Goal: Use online tool/utility: Utilize a website feature to perform a specific function

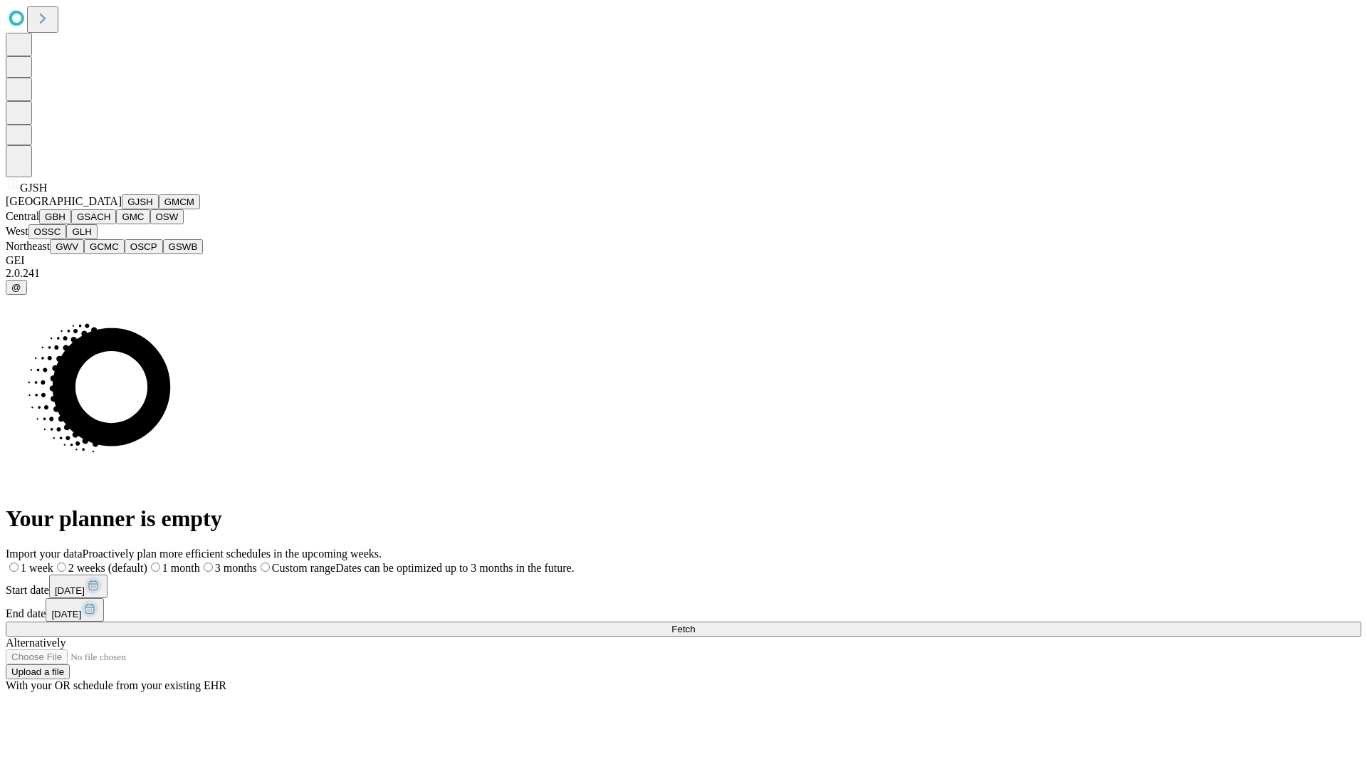
click at [122, 209] on button "GJSH" at bounding box center [140, 201] width 37 height 15
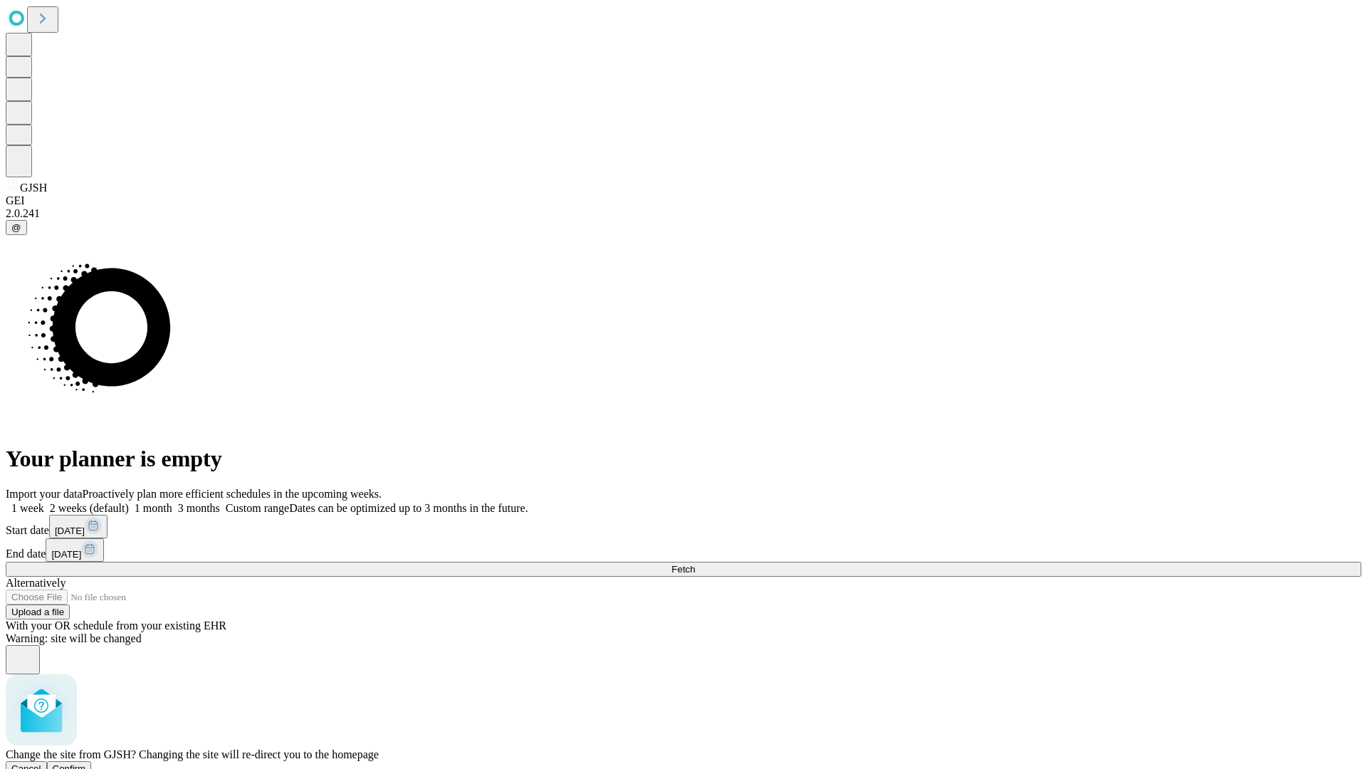
click at [86, 763] on span "Confirm" at bounding box center [69, 768] width 33 height 11
click at [129, 502] on label "2 weeks (default)" at bounding box center [86, 508] width 85 height 12
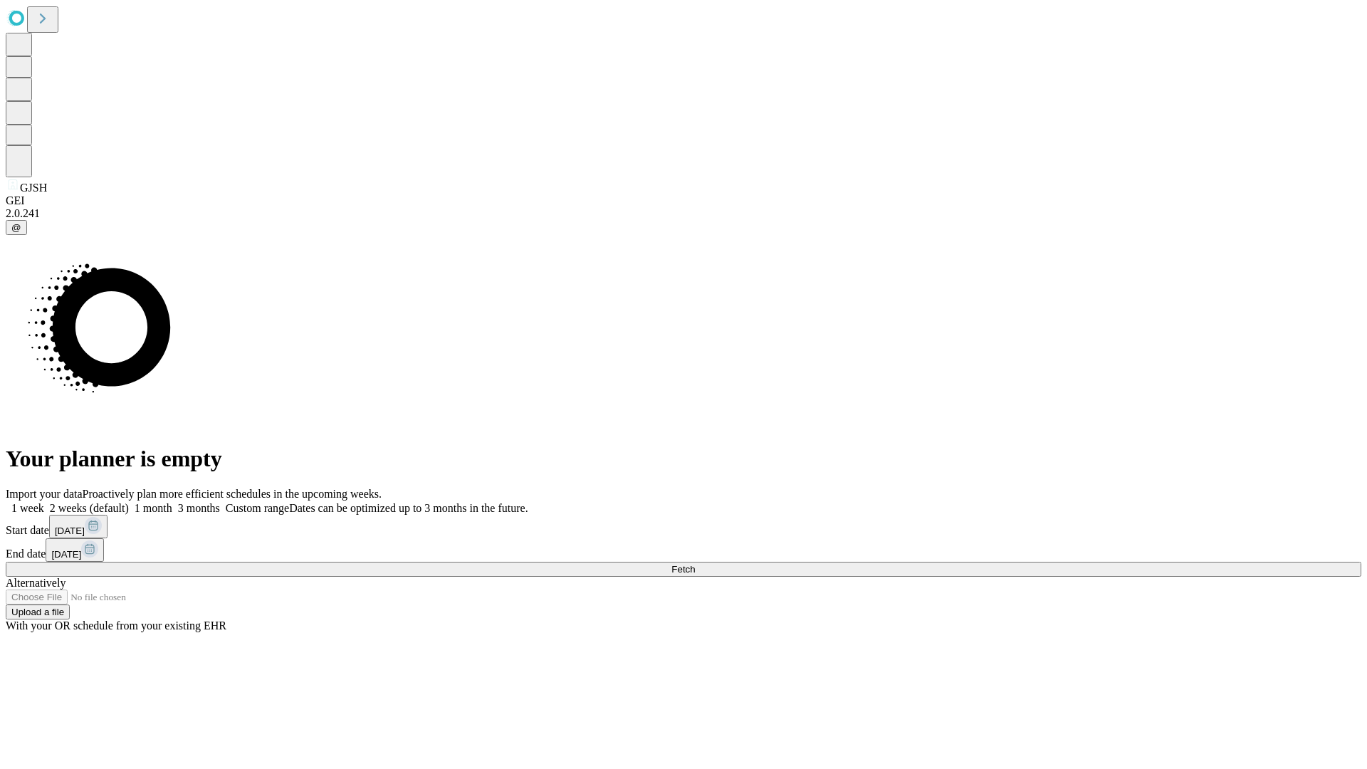
click at [695, 564] on span "Fetch" at bounding box center [682, 569] width 23 height 11
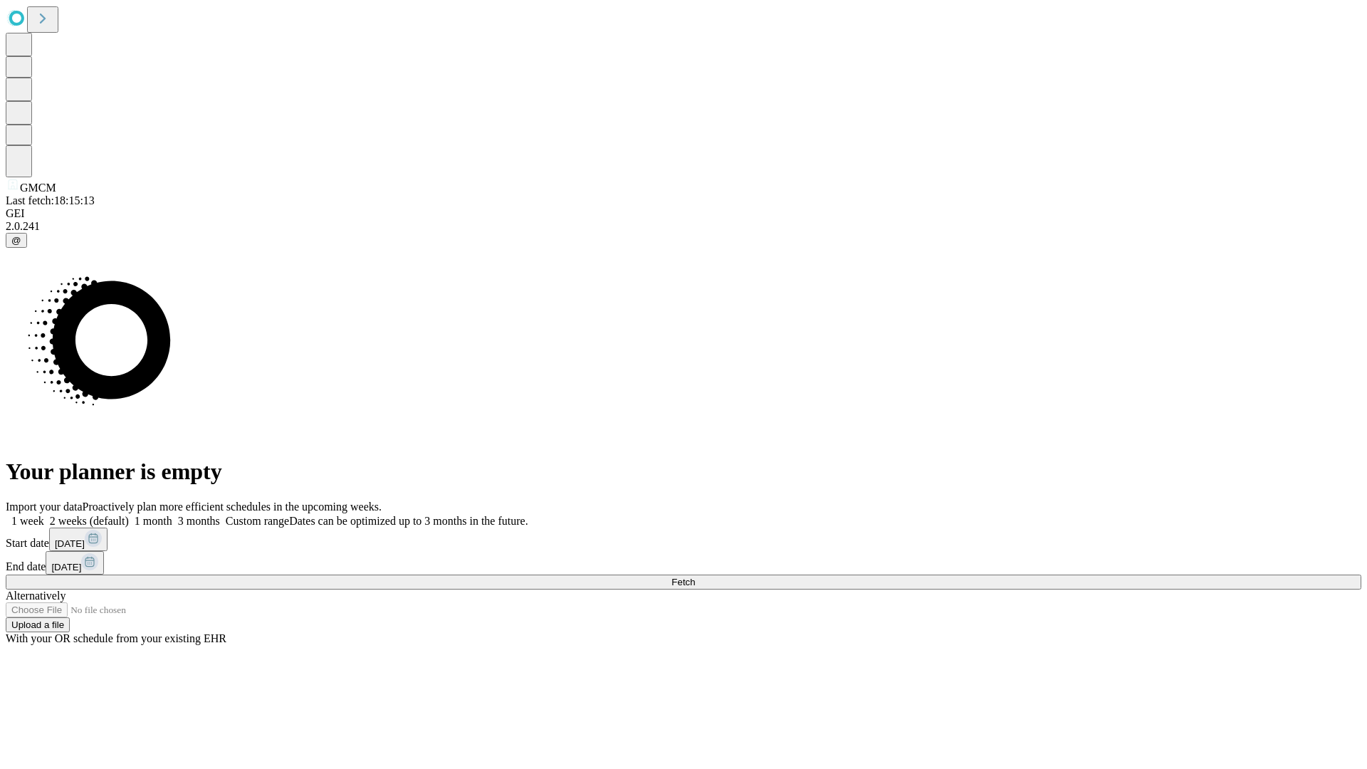
click at [129, 515] on label "2 weeks (default)" at bounding box center [86, 521] width 85 height 12
click at [695, 577] on span "Fetch" at bounding box center [682, 582] width 23 height 11
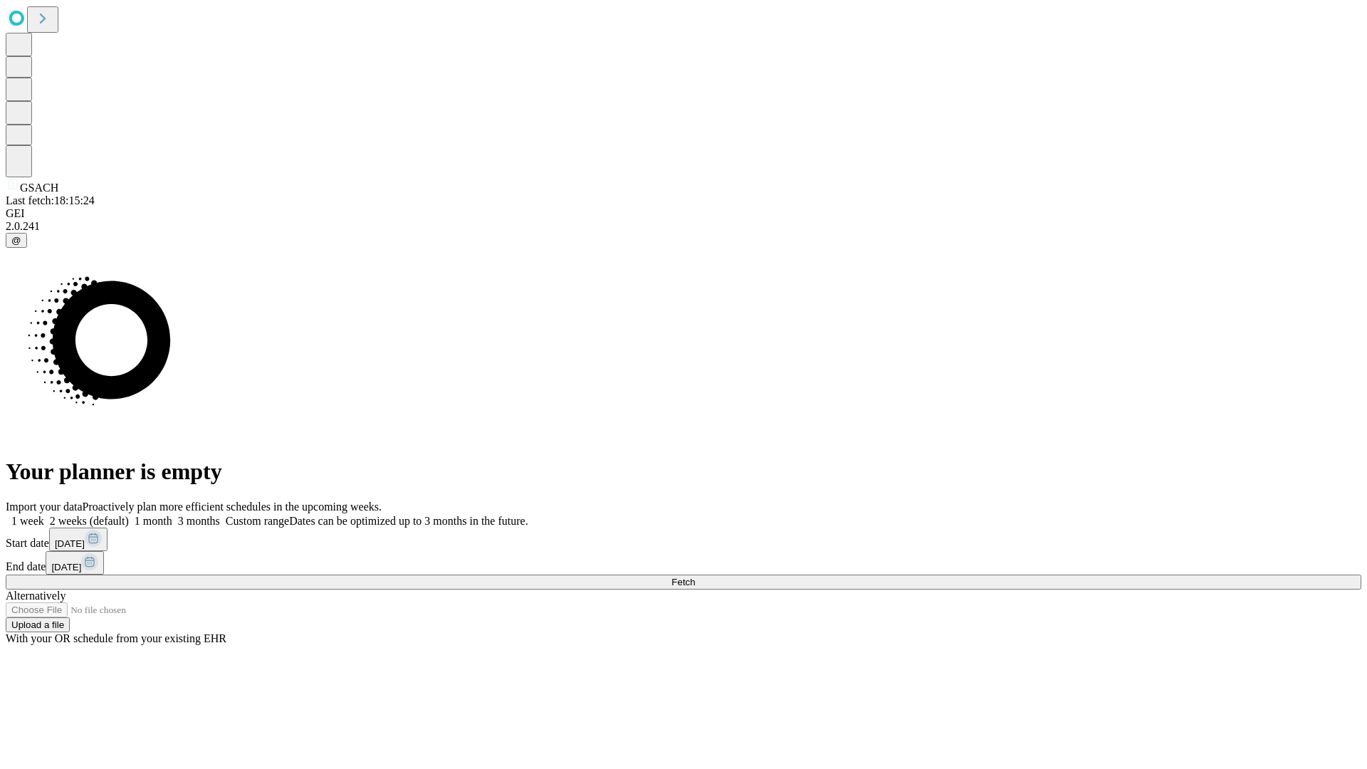
click at [129, 515] on label "2 weeks (default)" at bounding box center [86, 521] width 85 height 12
click at [695, 577] on span "Fetch" at bounding box center [682, 582] width 23 height 11
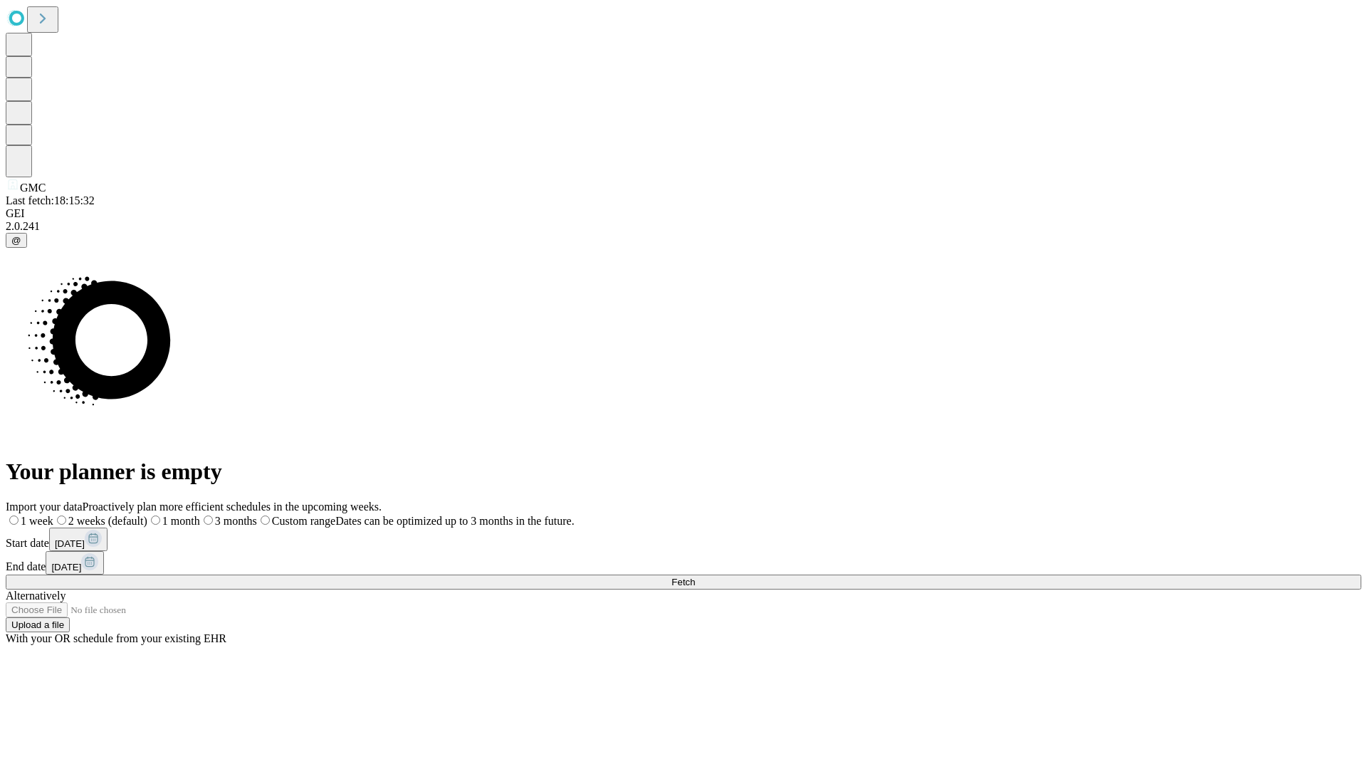
click at [147, 515] on label "2 weeks (default)" at bounding box center [100, 521] width 94 height 12
click at [695, 577] on span "Fetch" at bounding box center [682, 582] width 23 height 11
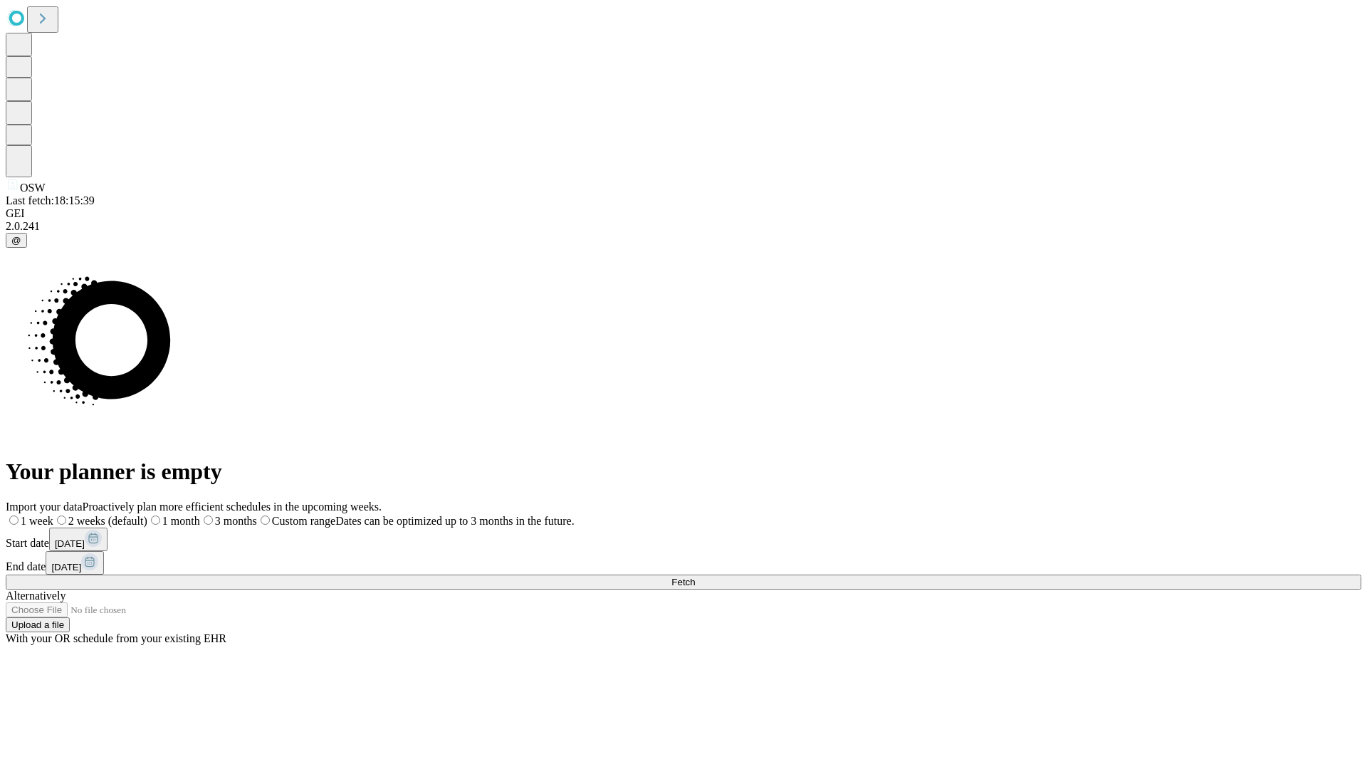
click at [147, 515] on label "2 weeks (default)" at bounding box center [100, 521] width 94 height 12
click at [695, 577] on span "Fetch" at bounding box center [682, 582] width 23 height 11
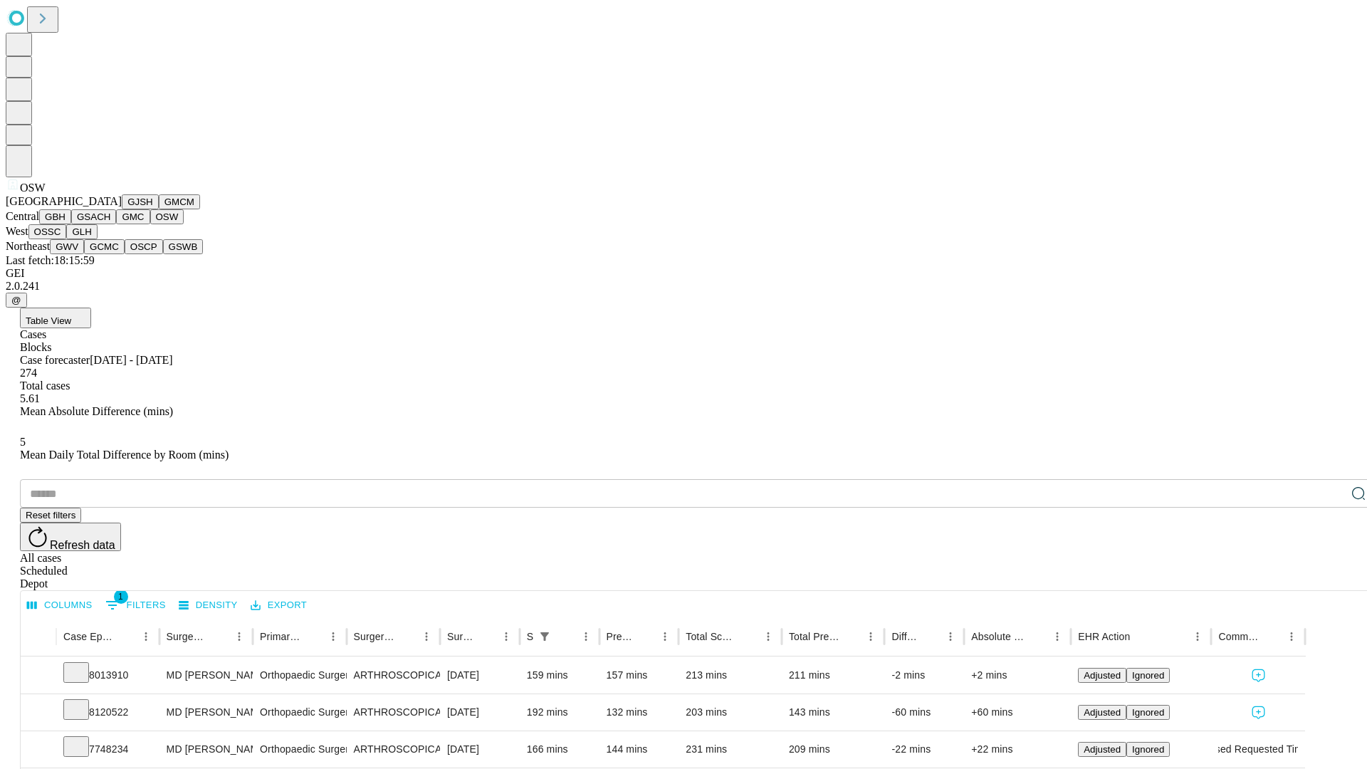
click at [67, 239] on button "OSSC" at bounding box center [47, 231] width 38 height 15
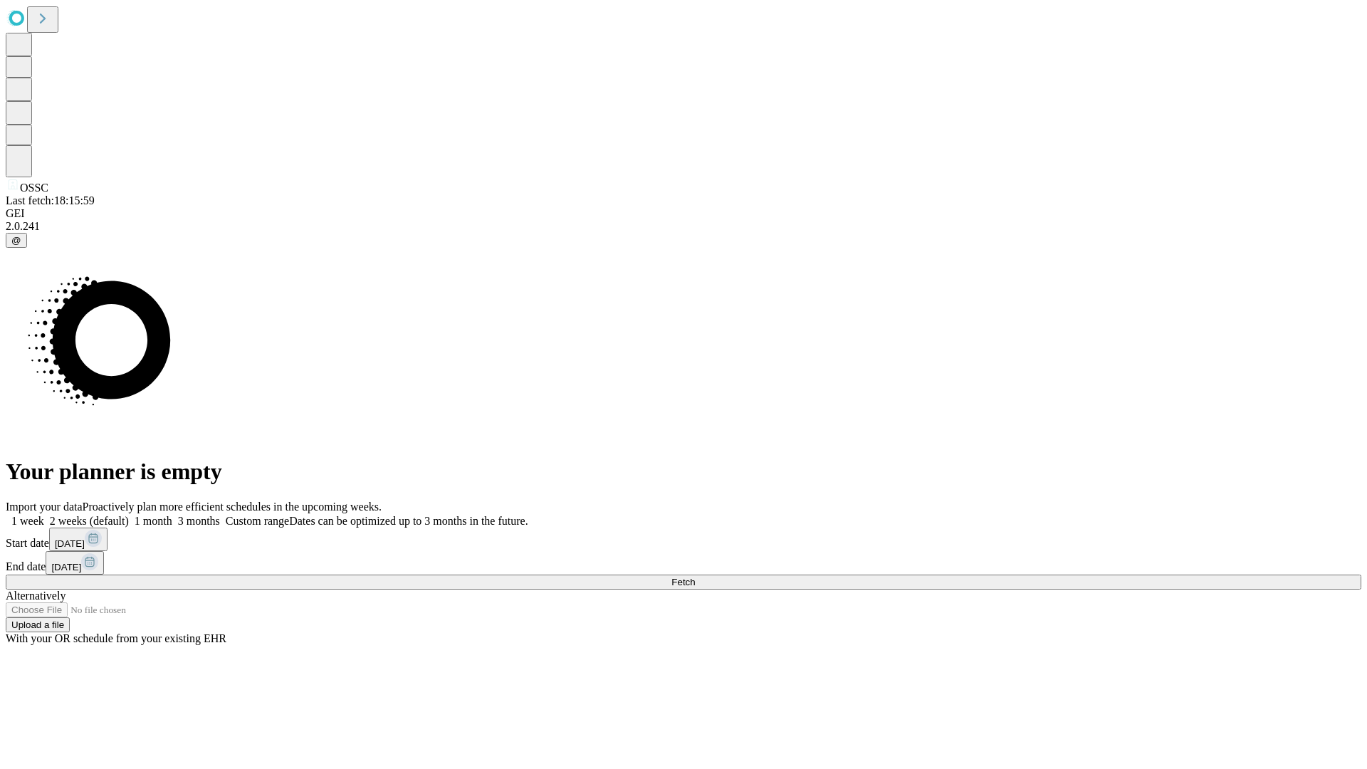
click at [129, 515] on label "2 weeks (default)" at bounding box center [86, 521] width 85 height 12
click at [695, 577] on span "Fetch" at bounding box center [682, 582] width 23 height 11
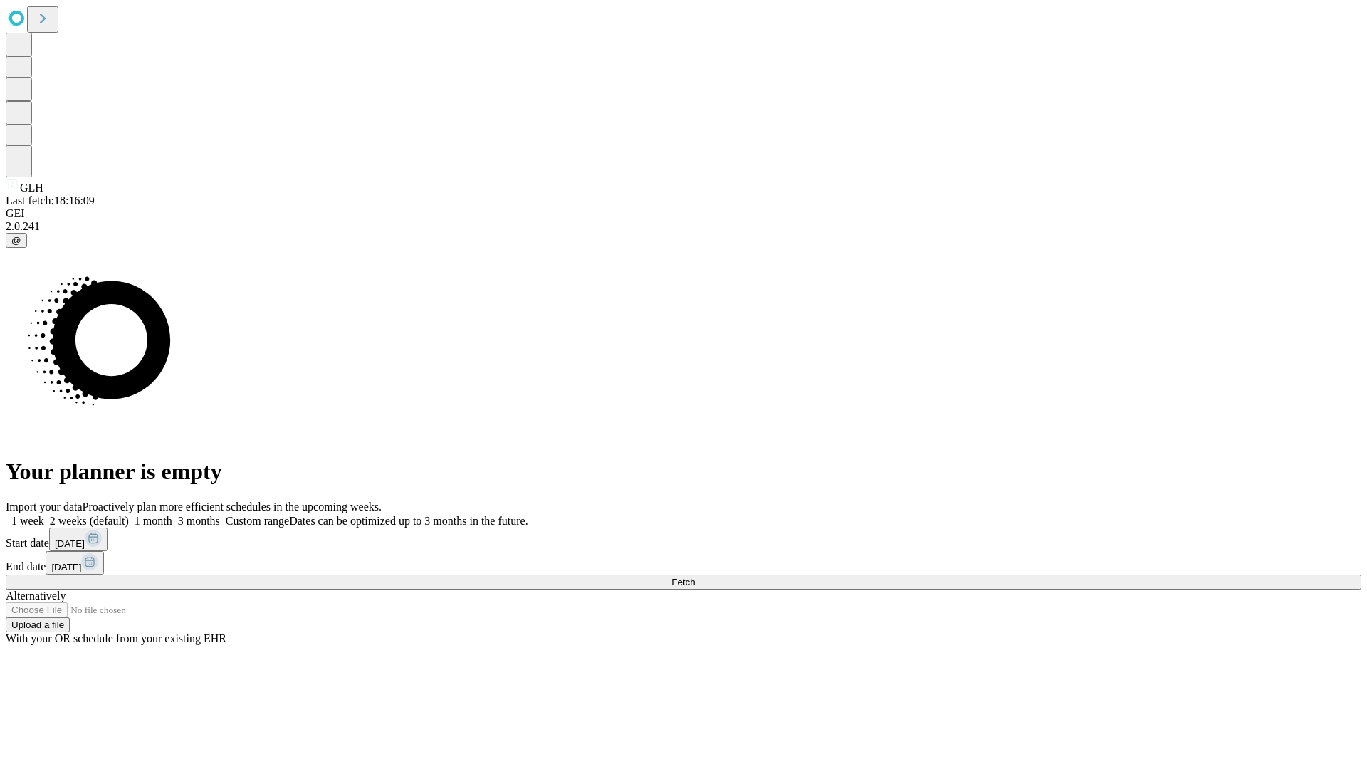
click at [129, 515] on label "2 weeks (default)" at bounding box center [86, 521] width 85 height 12
click at [695, 577] on span "Fetch" at bounding box center [682, 582] width 23 height 11
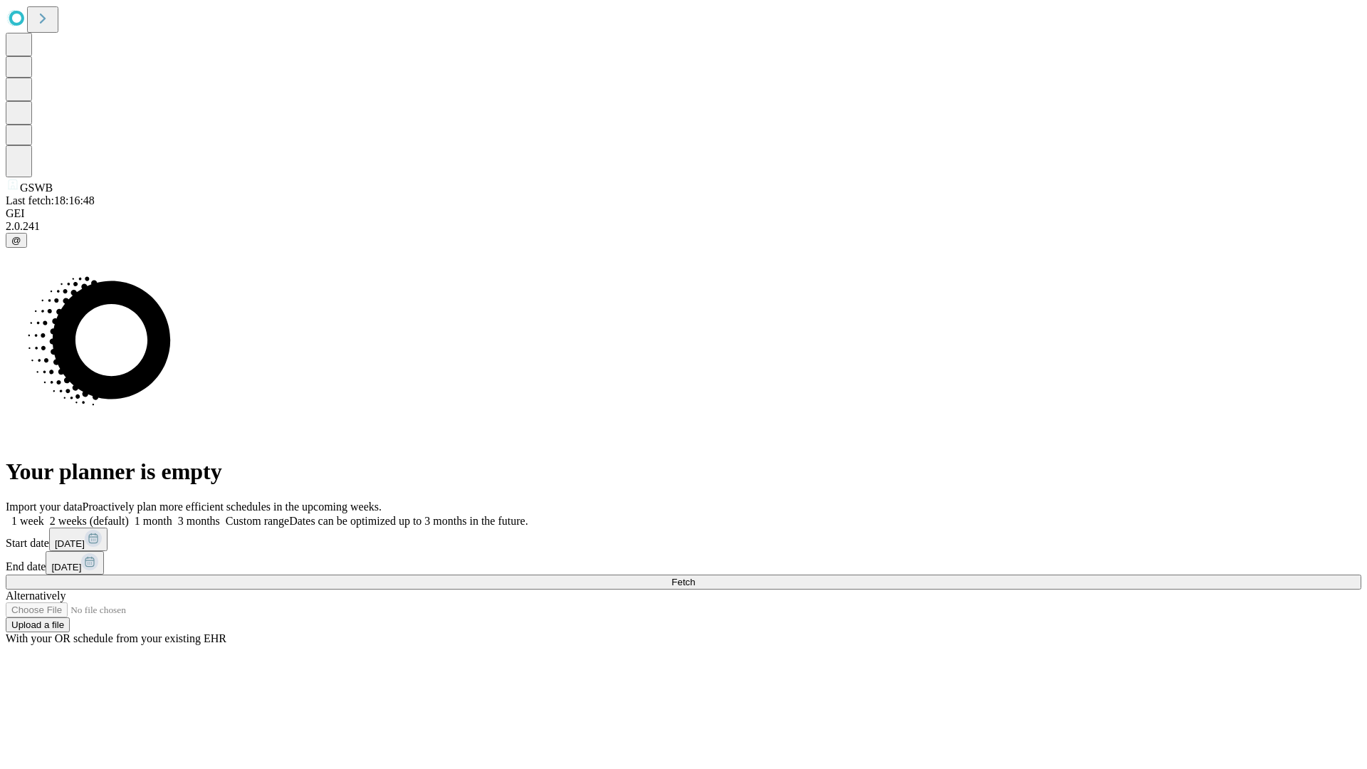
click at [129, 515] on label "2 weeks (default)" at bounding box center [86, 521] width 85 height 12
click at [695, 577] on span "Fetch" at bounding box center [682, 582] width 23 height 11
